Goal: Navigation & Orientation: Find specific page/section

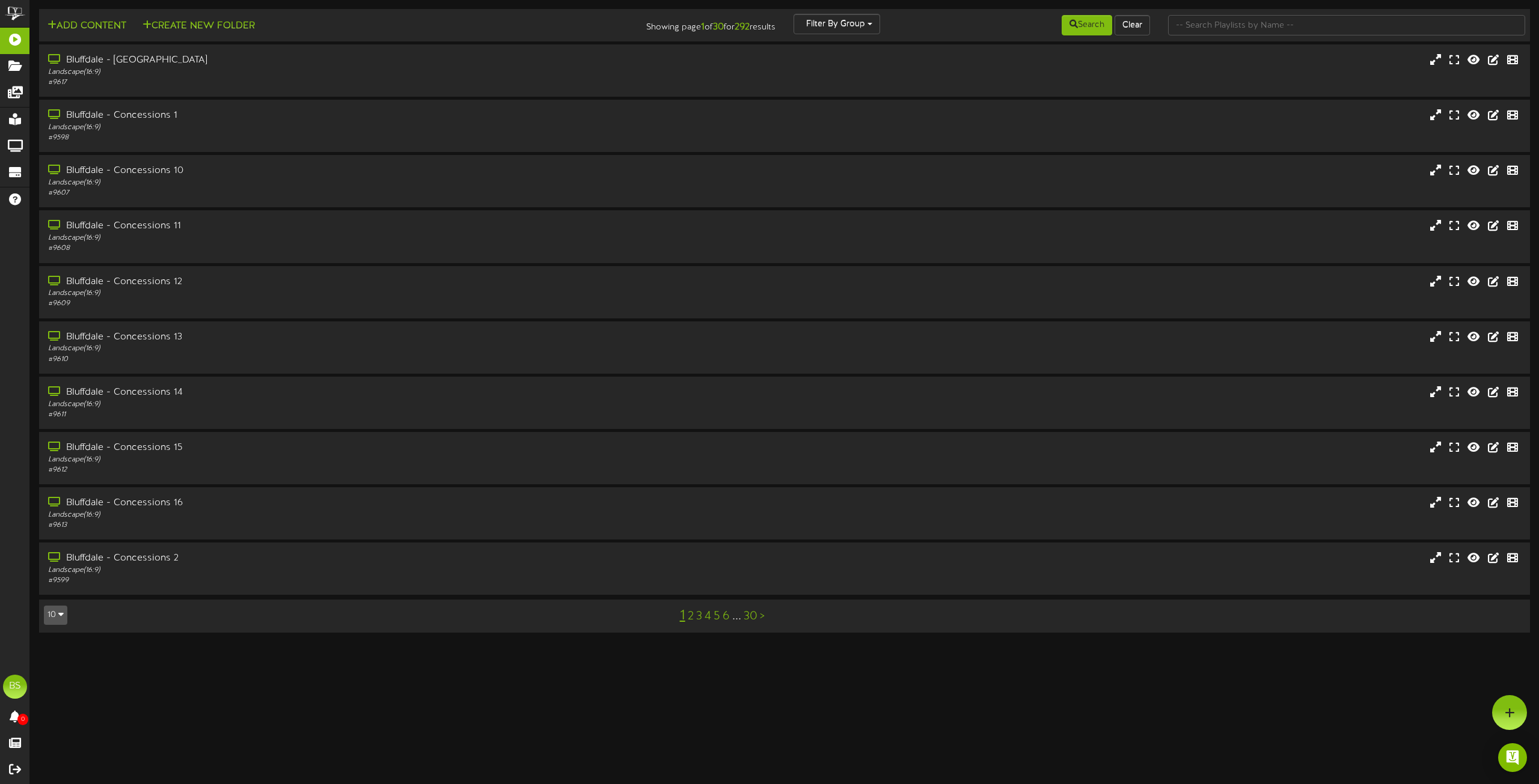
click at [59, 613] on icon "button" at bounding box center [61, 614] width 5 height 9
drag, startPoint x: 53, startPoint y: 595, endPoint x: 113, endPoint y: 581, distance: 61.6
click at [53, 594] on div "100" at bounding box center [56, 592] width 23 height 18
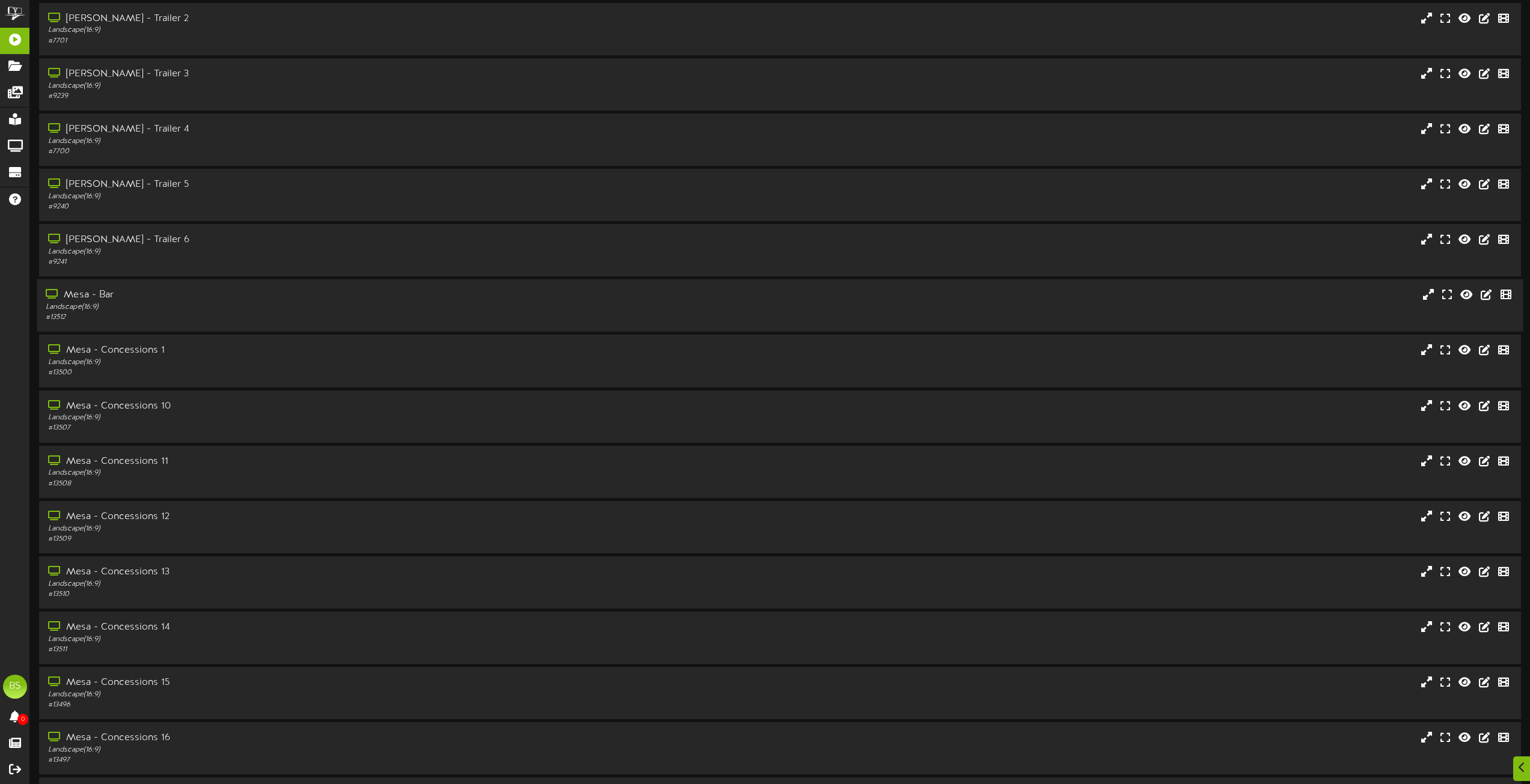
scroll to position [4841, 0]
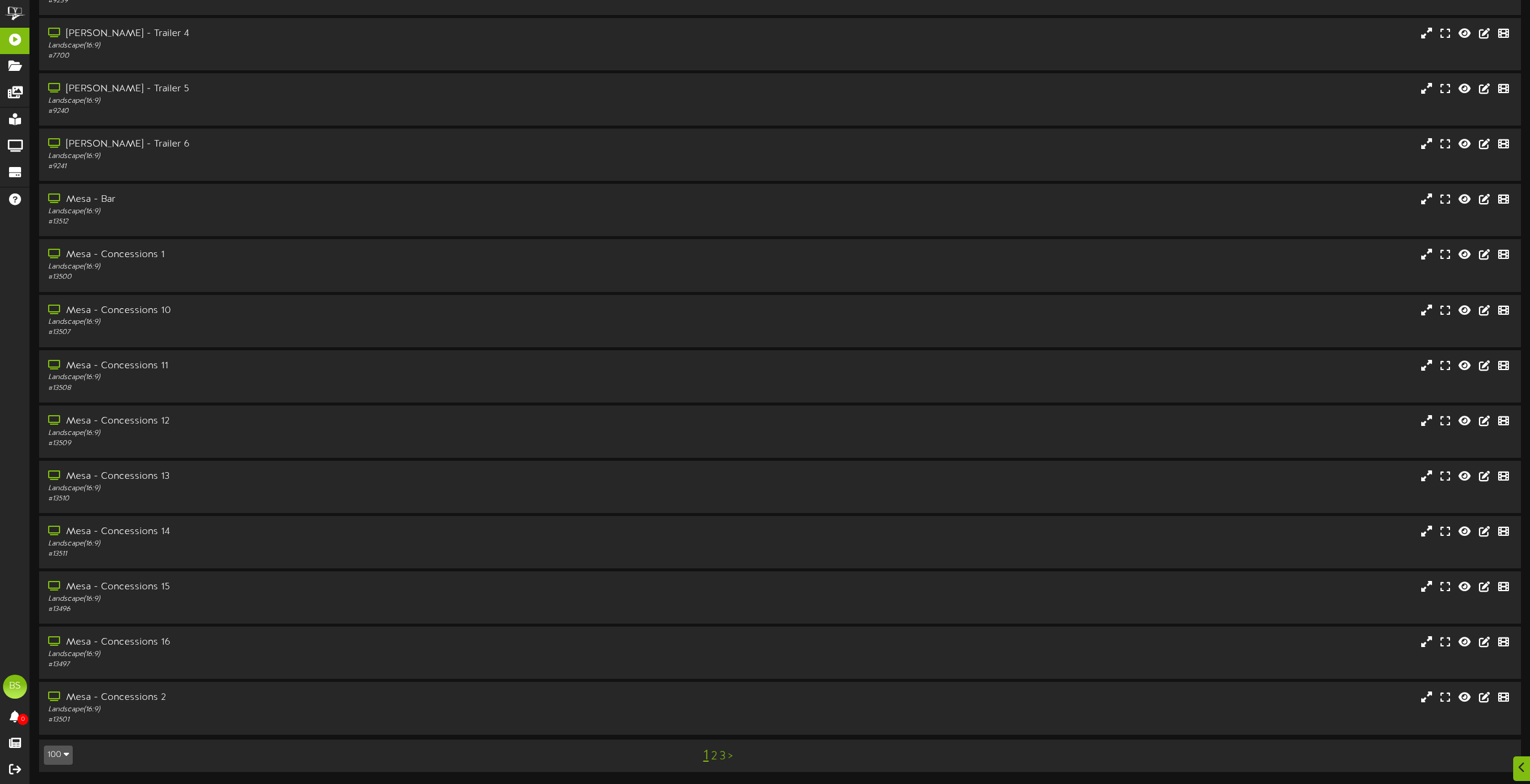
click at [715, 756] on link "2" at bounding box center [714, 756] width 6 height 13
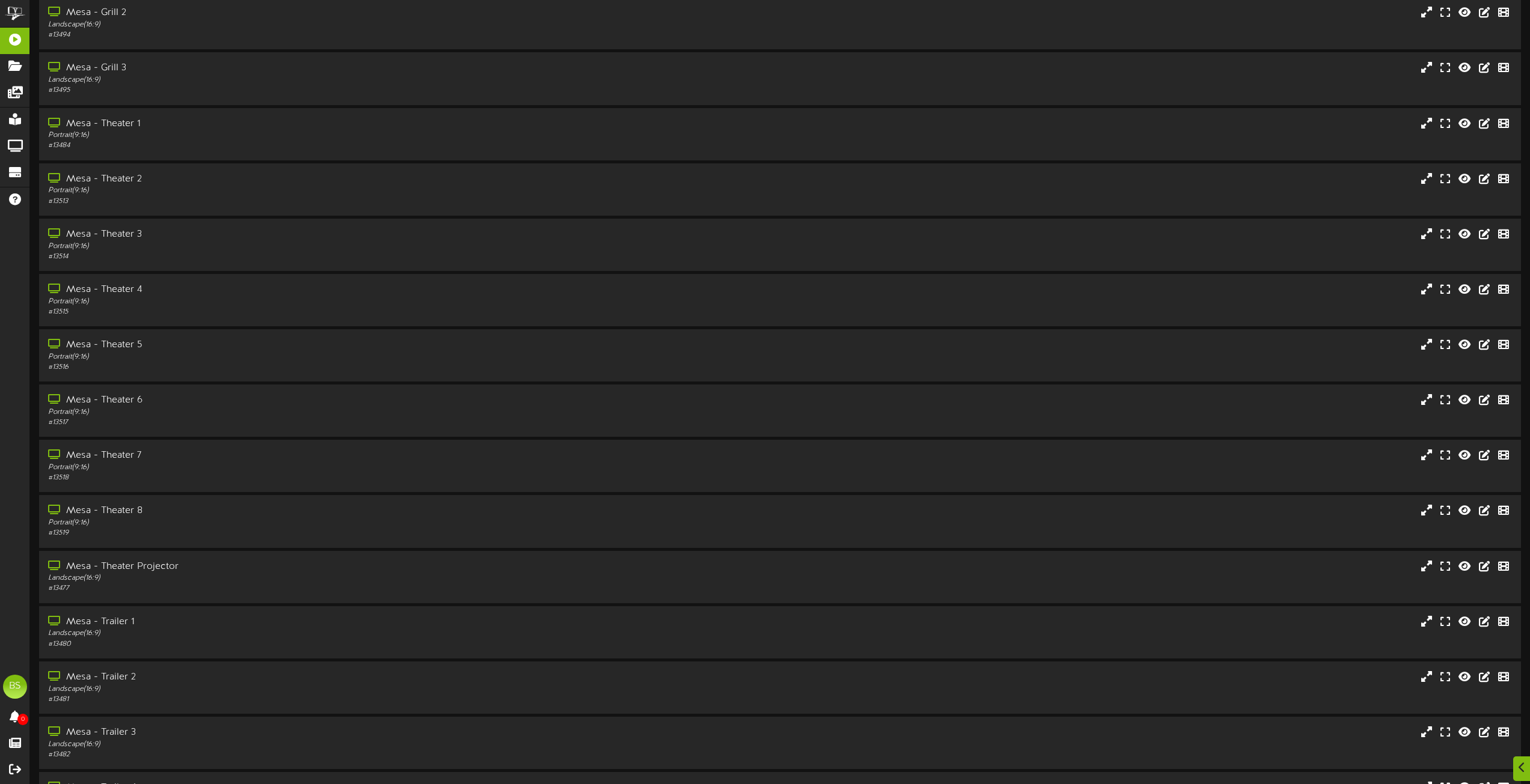
scroll to position [901, 0]
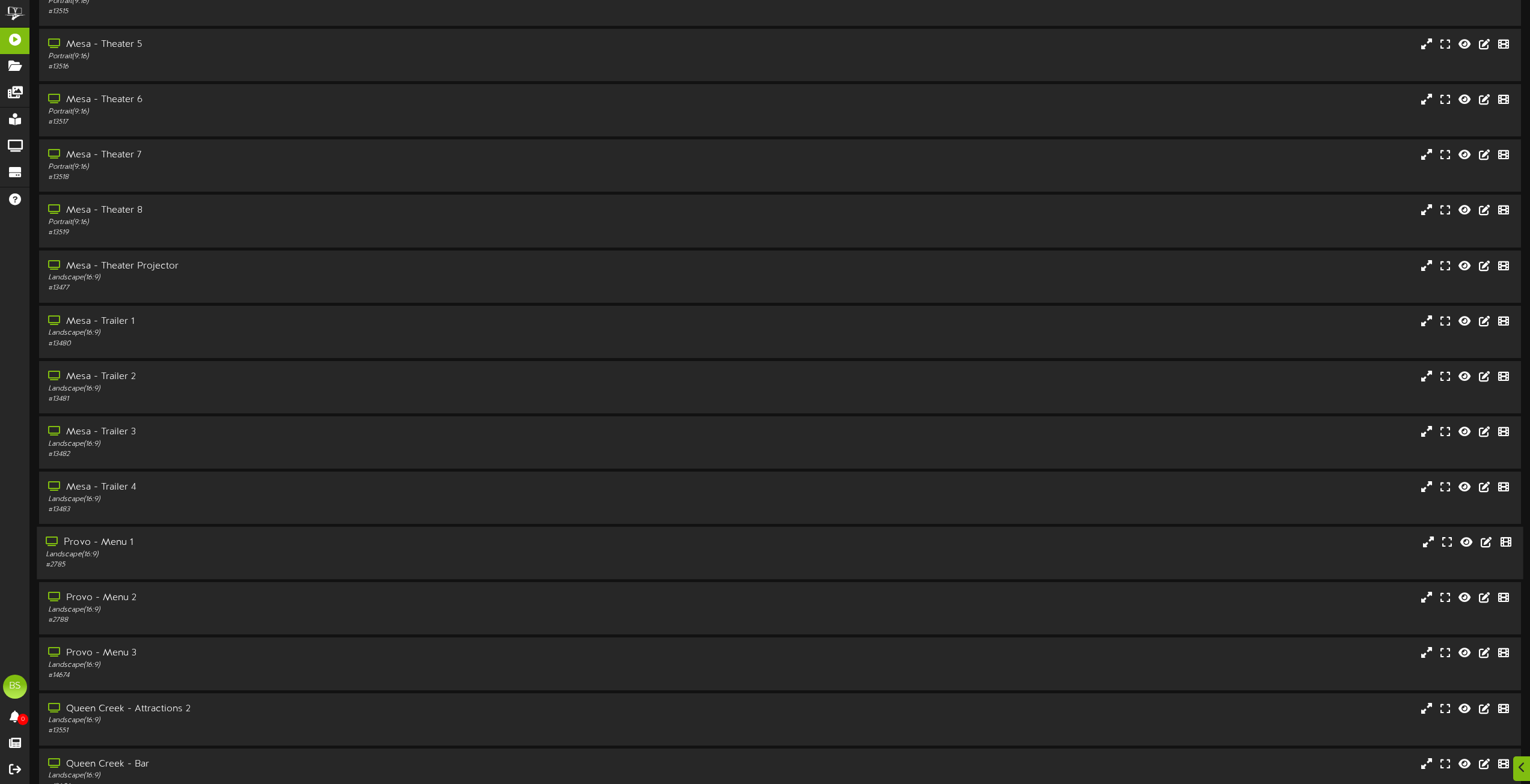
click at [126, 542] on div "Provo - Menu 1" at bounding box center [346, 542] width 601 height 14
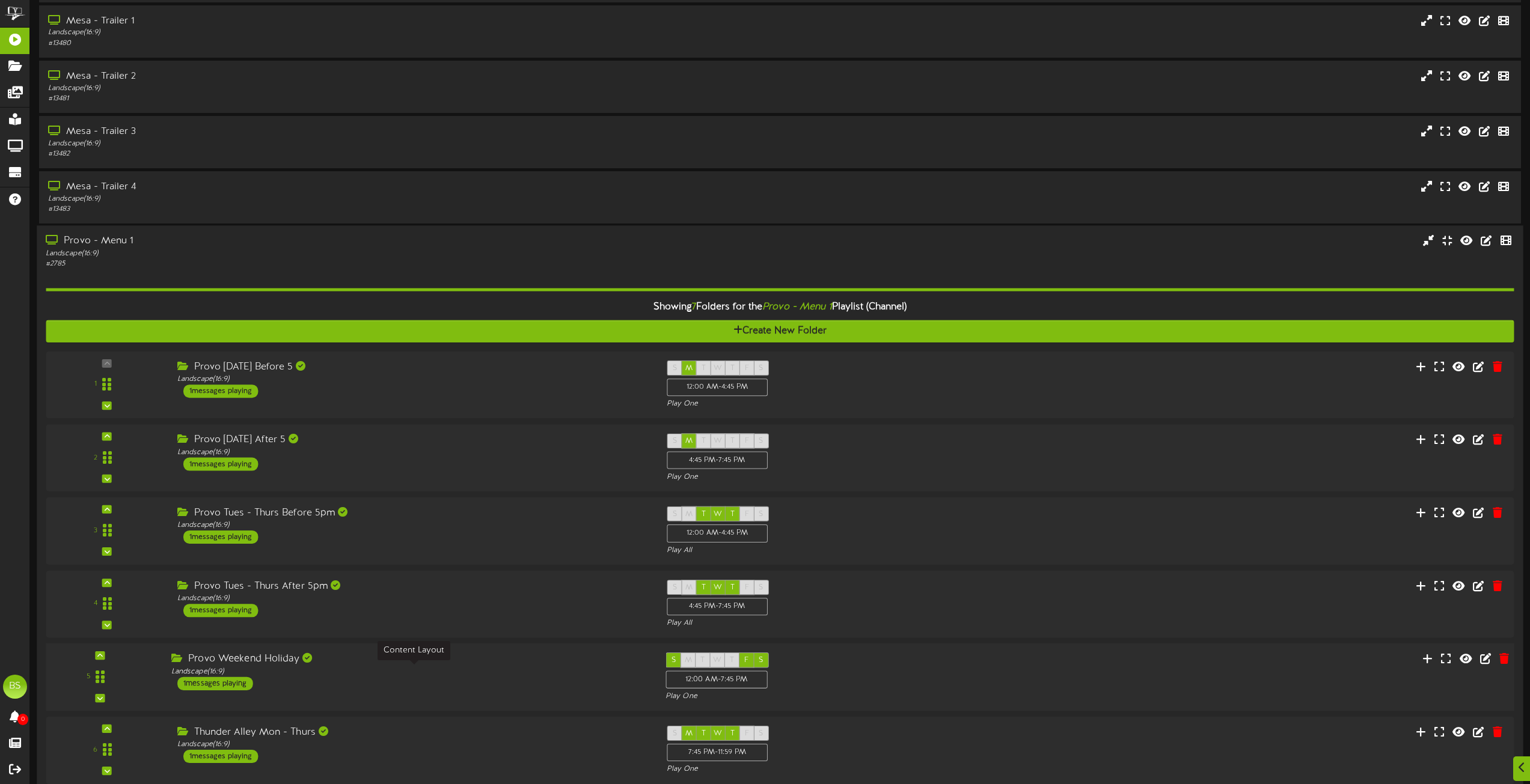
scroll to position [1442, 0]
